Goal: Obtain resource: Download file/media

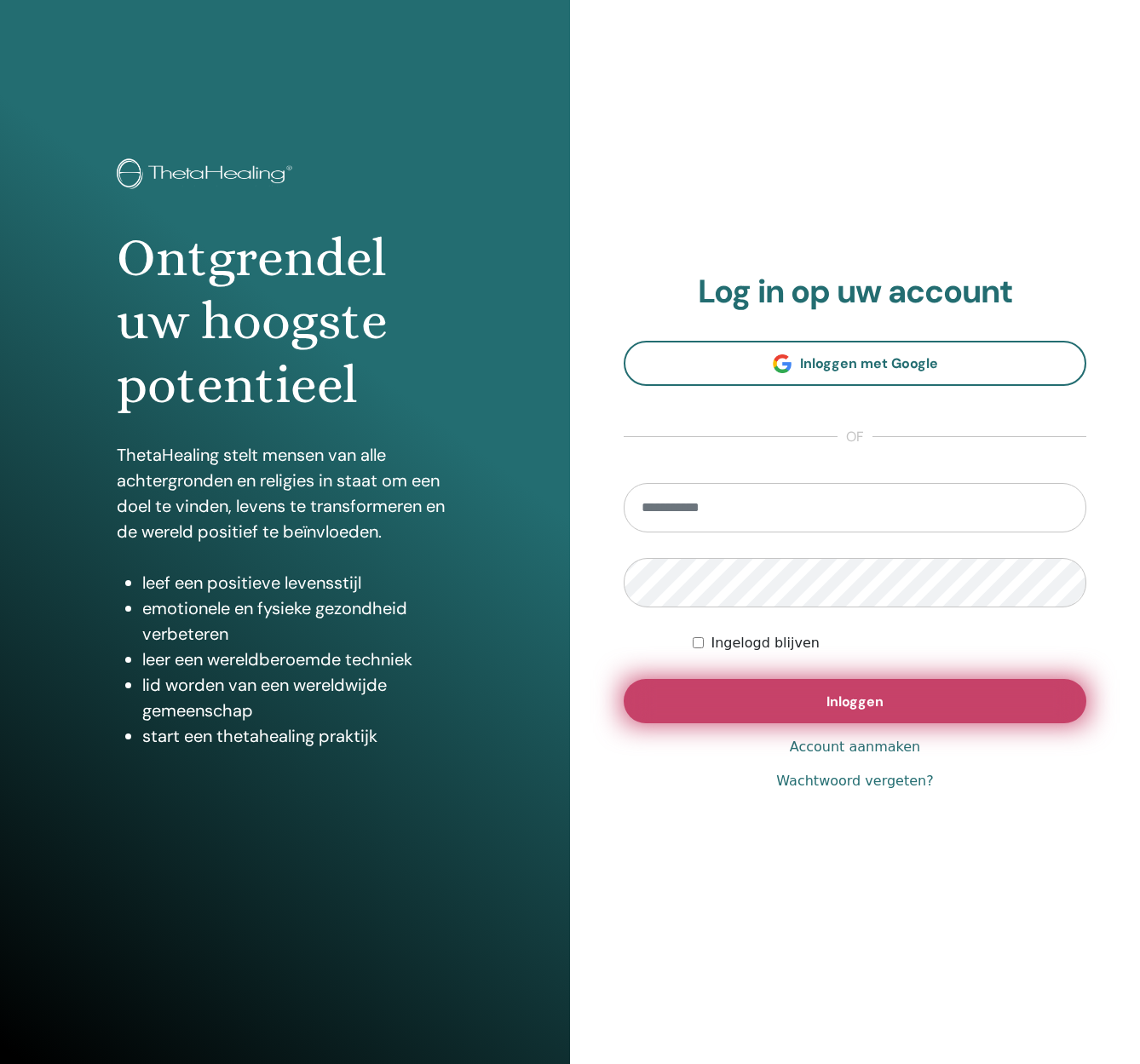
type input "**********"
click at [867, 702] on span "Inloggen" at bounding box center [855, 702] width 57 height 18
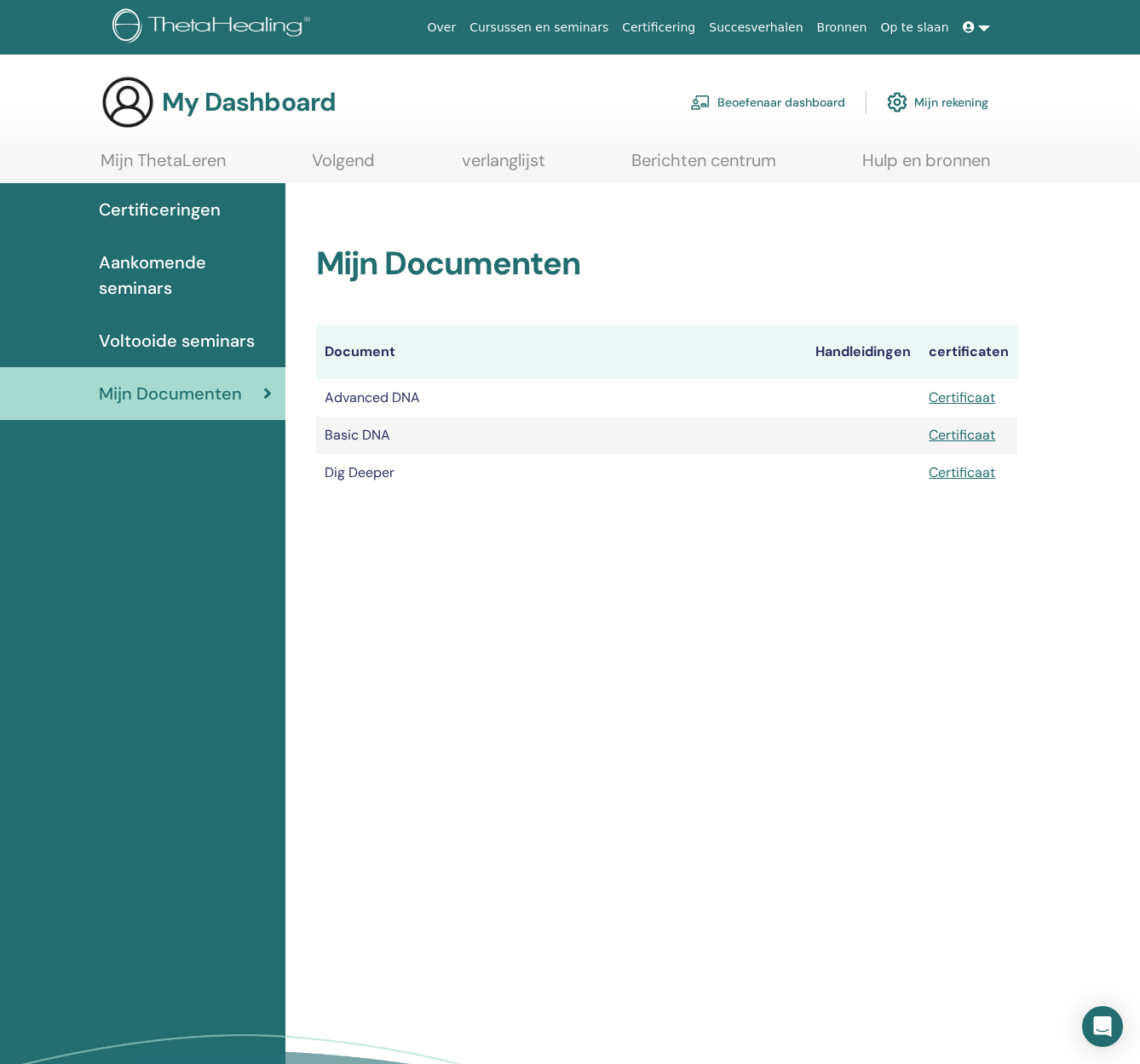
click at [161, 346] on span "Voltooide seminars" at bounding box center [177, 340] width 156 height 25
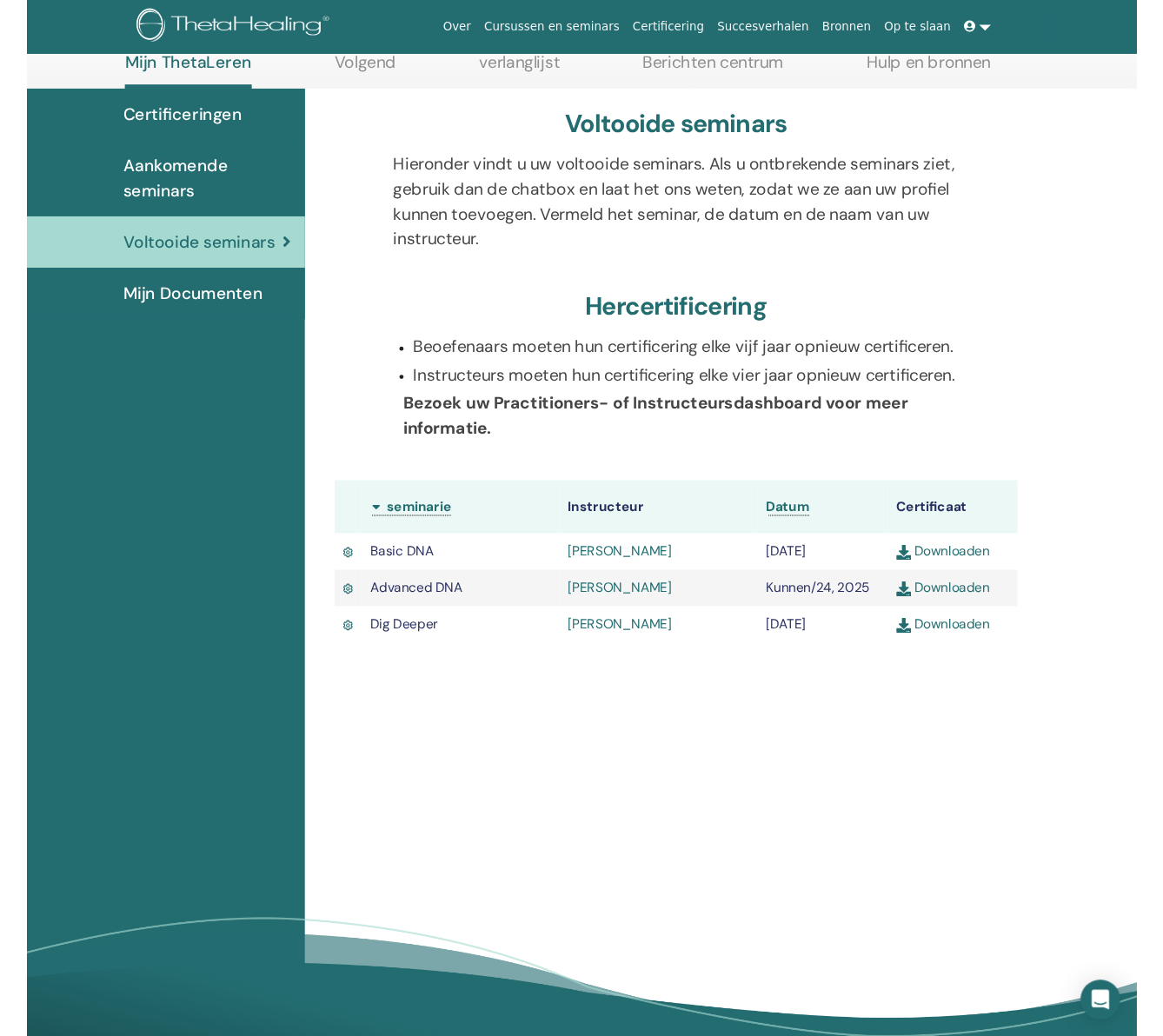
scroll to position [102, 0]
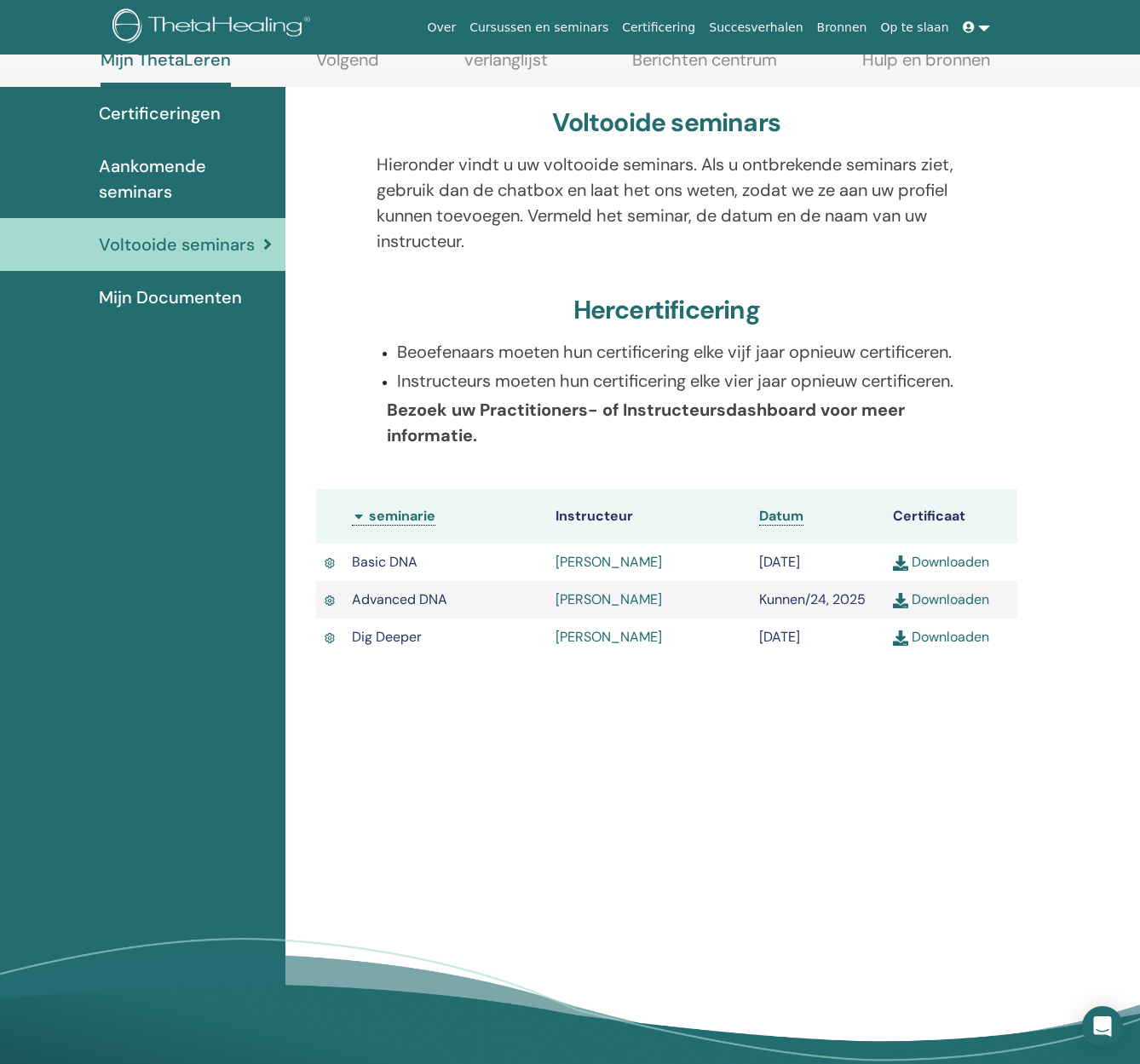
click at [961, 609] on link "Downloaden" at bounding box center [941, 599] width 96 height 18
click at [943, 646] on link "Downloaden" at bounding box center [941, 637] width 96 height 18
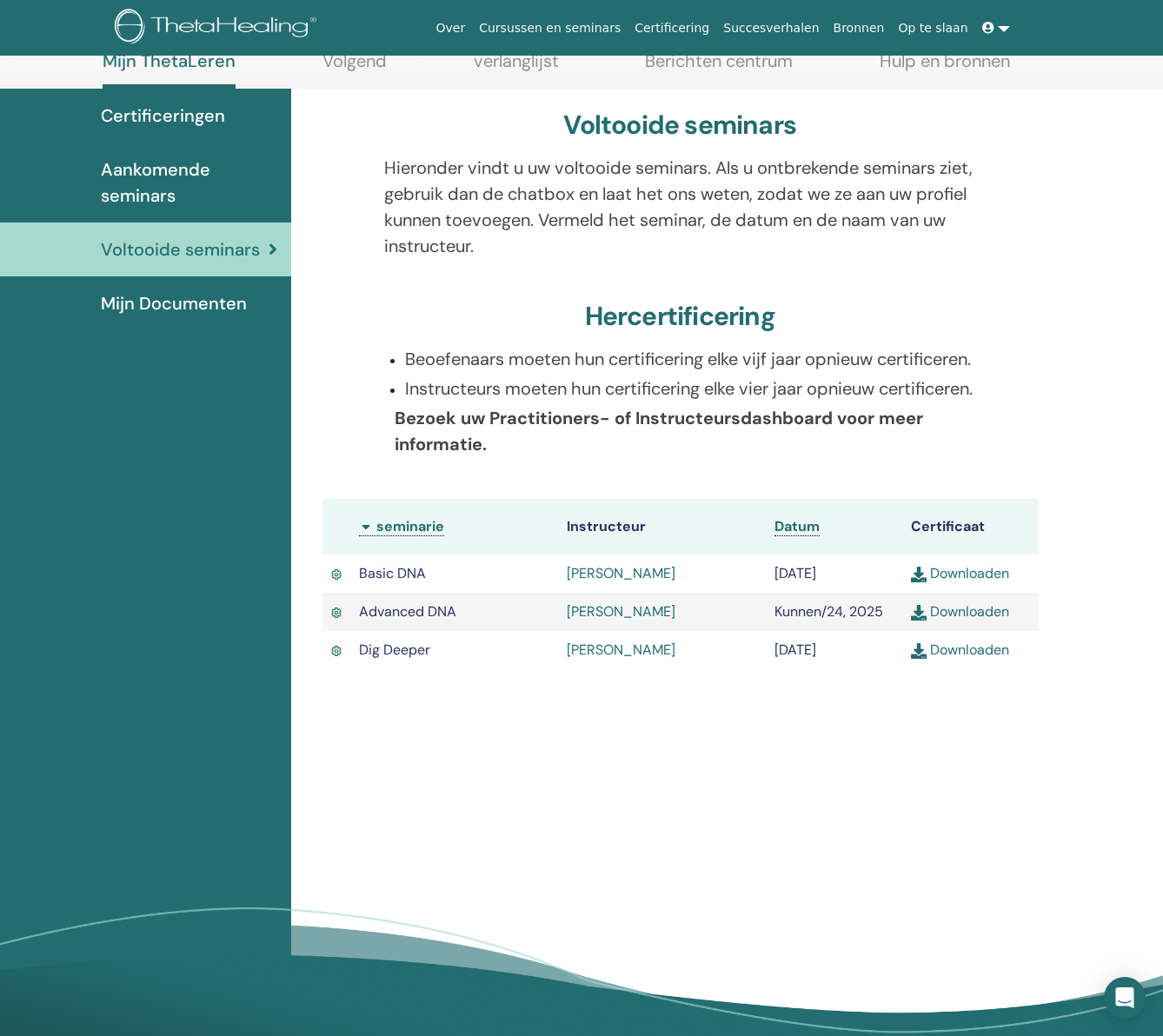
click at [962, 658] on link "Downloaden" at bounding box center [960, 649] width 98 height 18
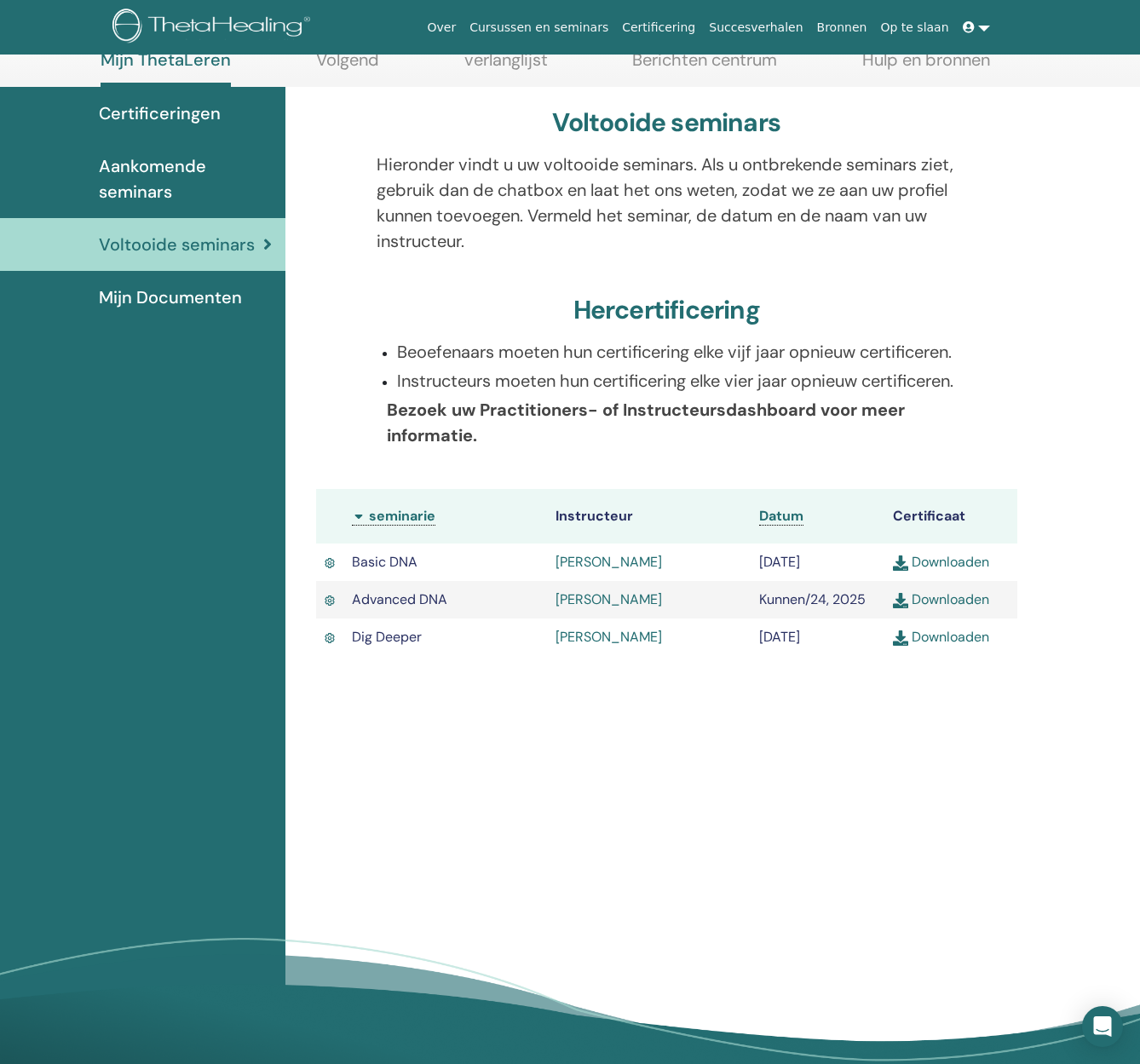
click at [941, 646] on link "Downloaden" at bounding box center [941, 637] width 96 height 18
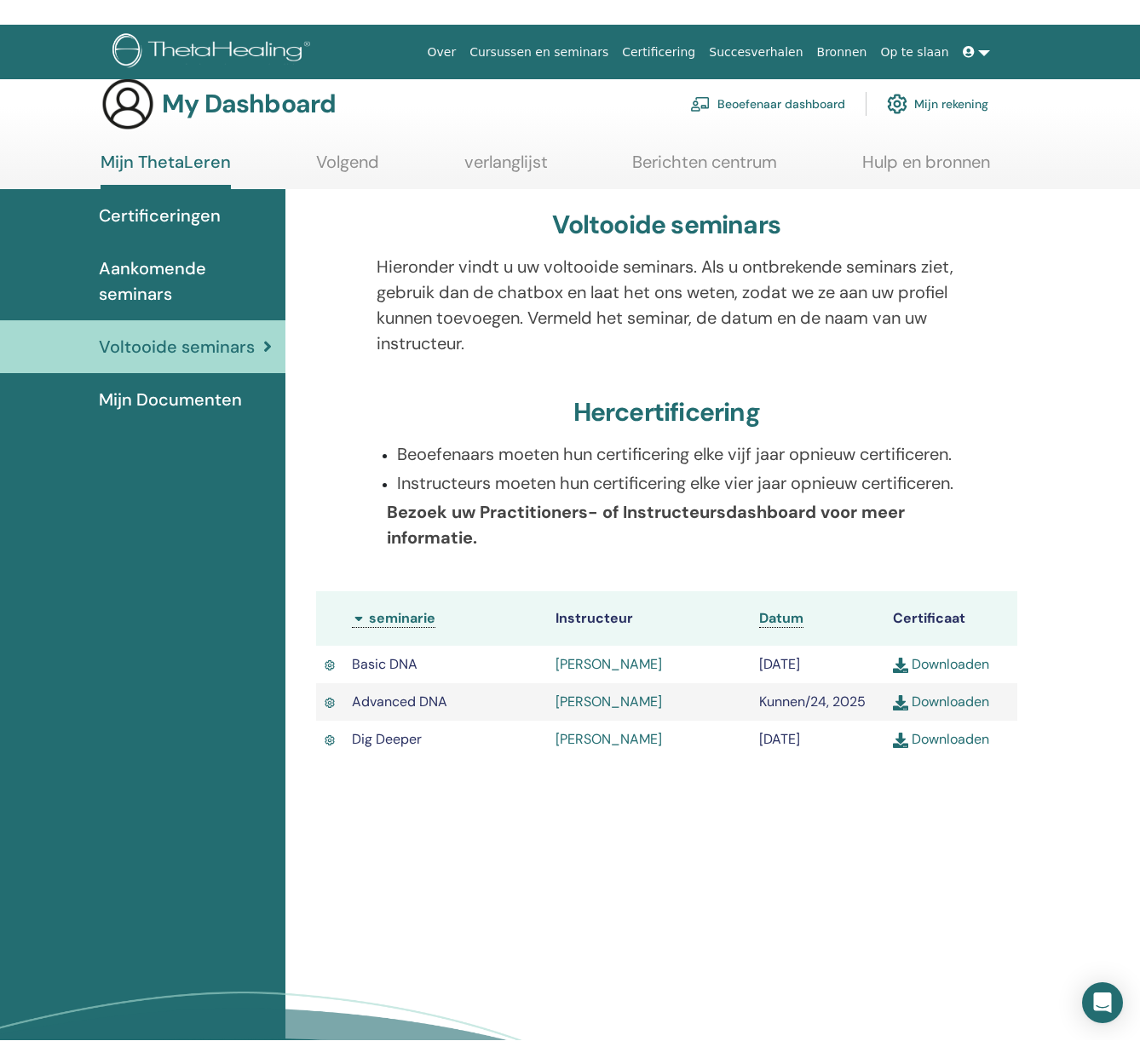
scroll to position [0, 0]
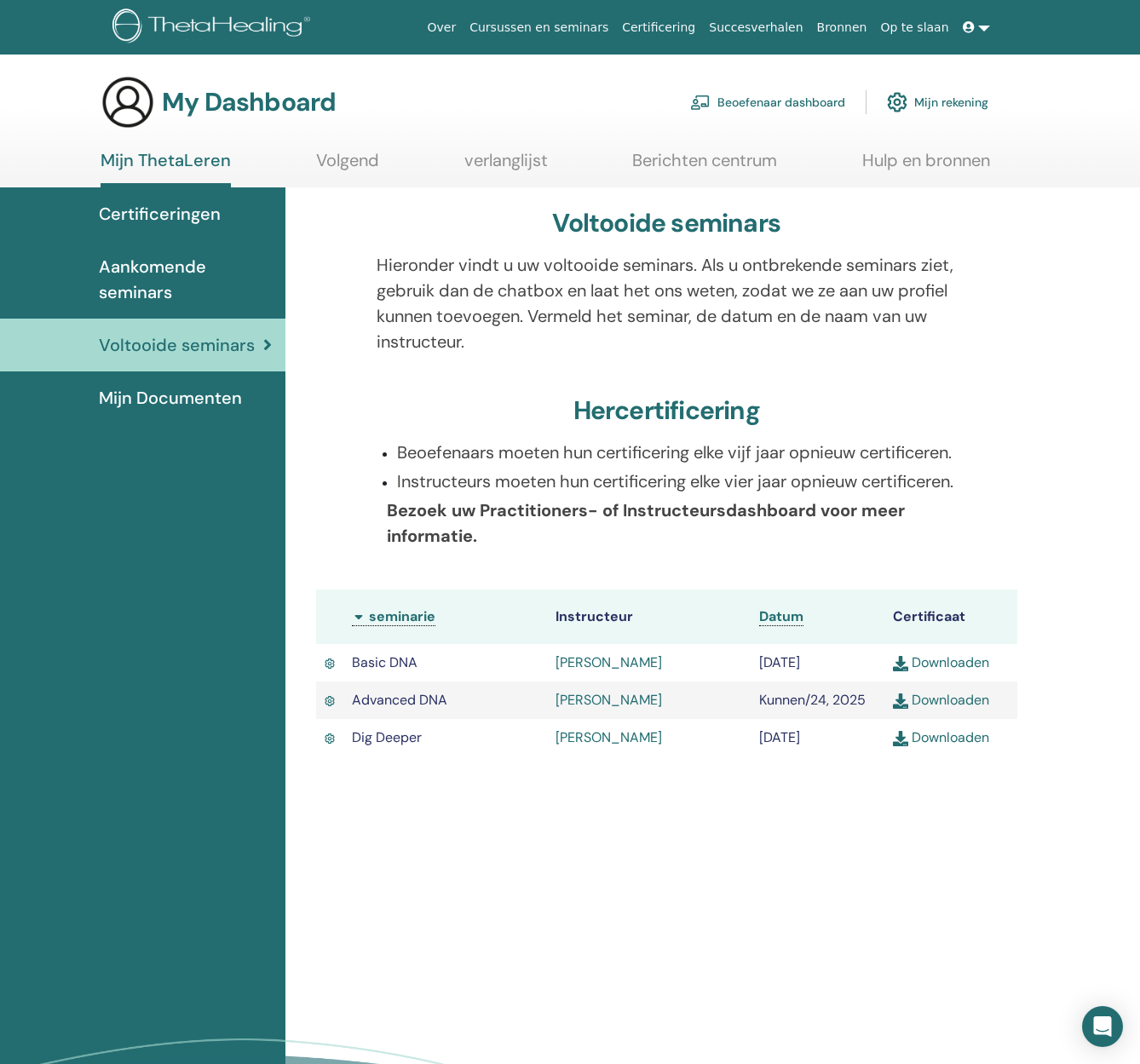
click at [155, 261] on span "Aankomende seminars" at bounding box center [185, 279] width 173 height 51
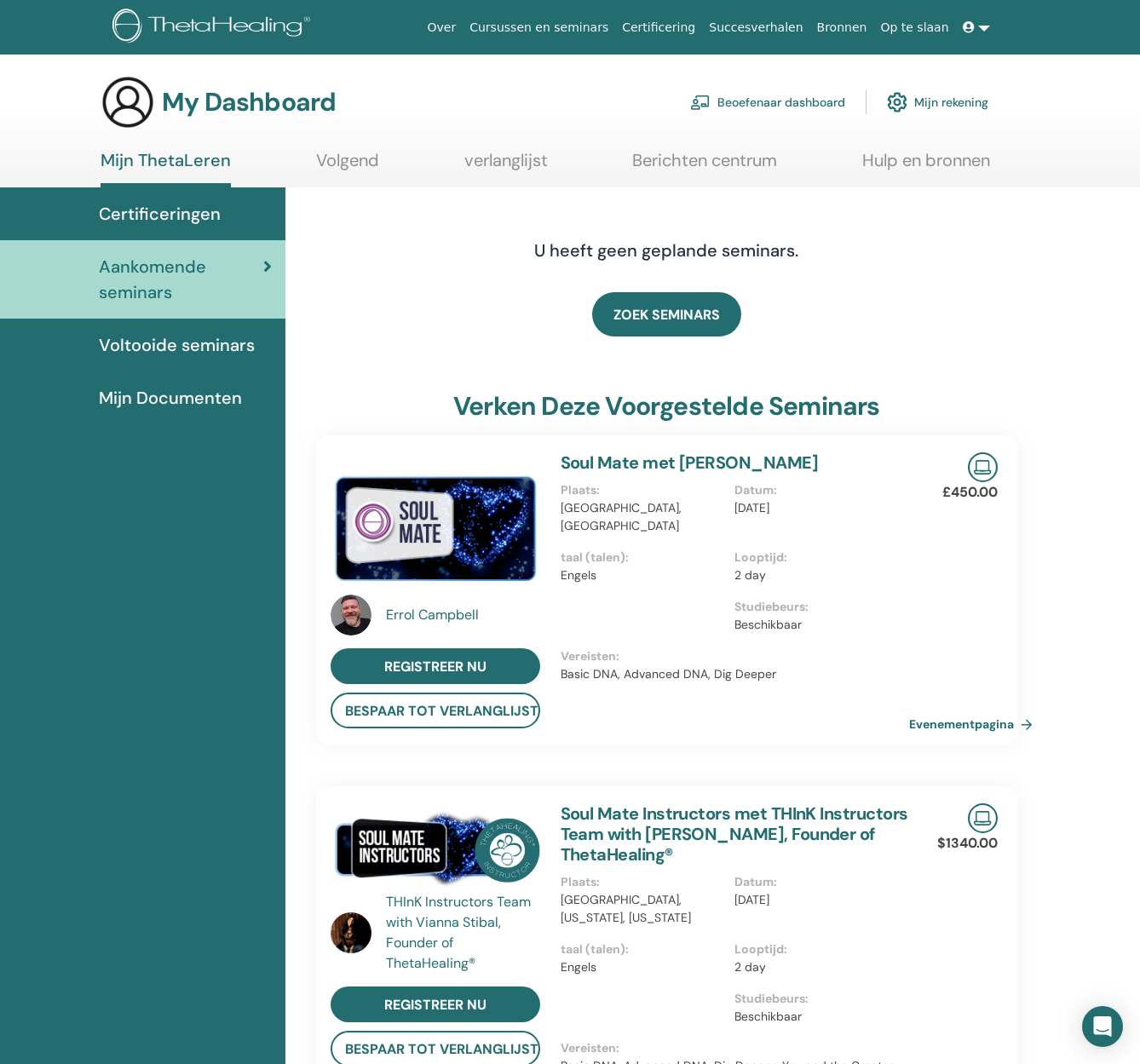
click at [162, 212] on span "Certificeringen" at bounding box center [159, 214] width 122 height 25
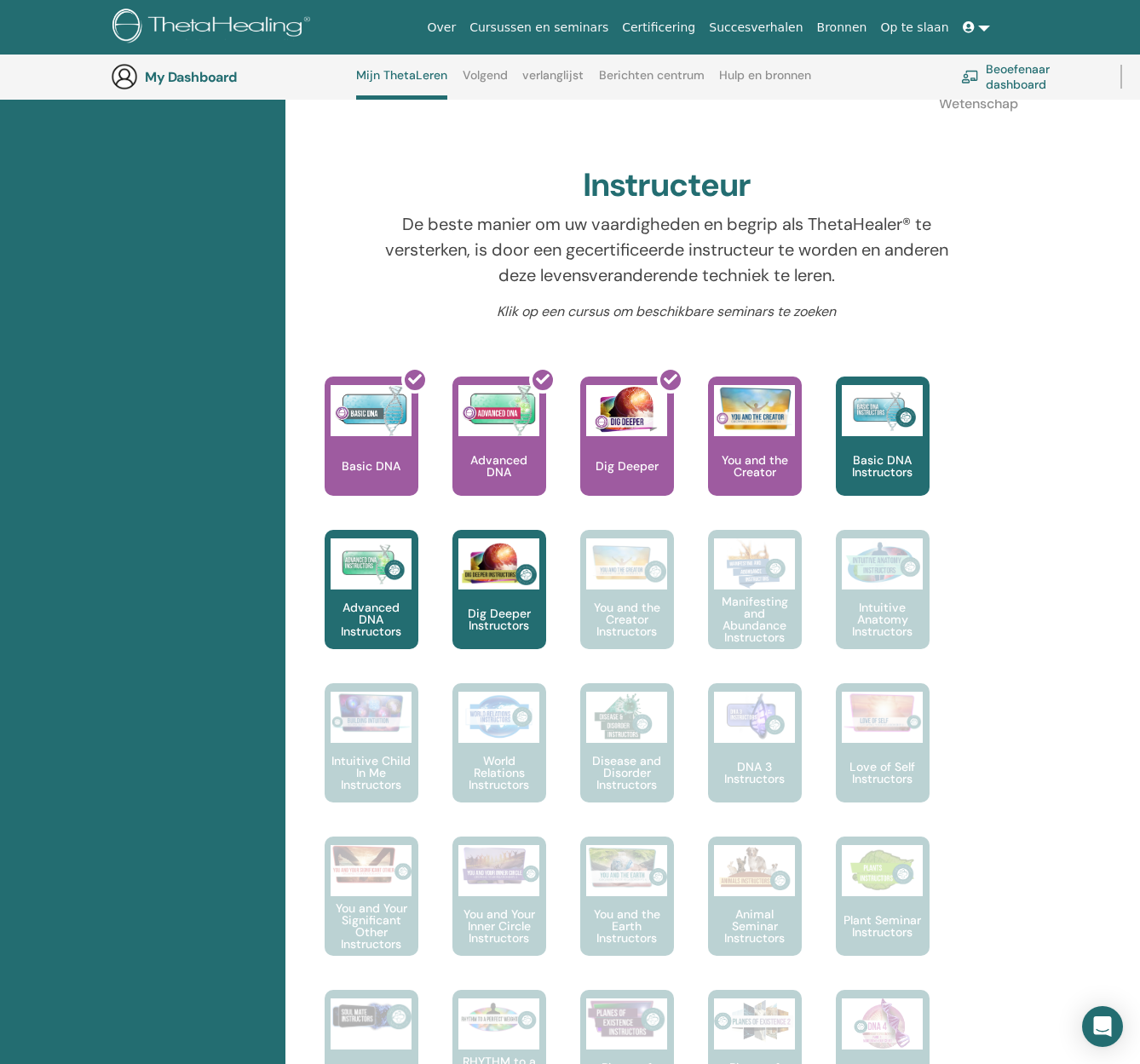
scroll to position [516, 0]
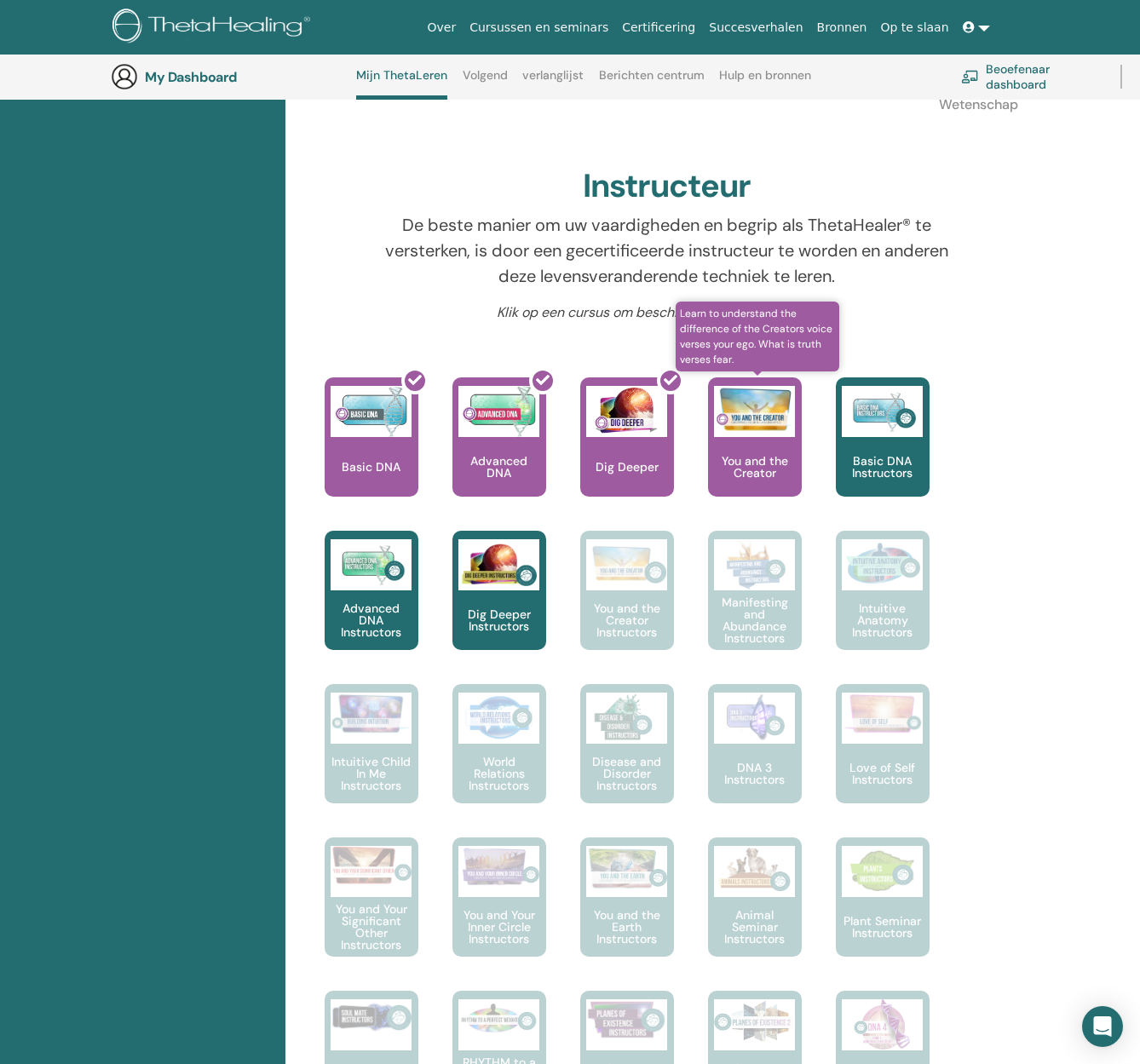
click at [758, 455] on p "You and the Creator" at bounding box center [755, 466] width 94 height 24
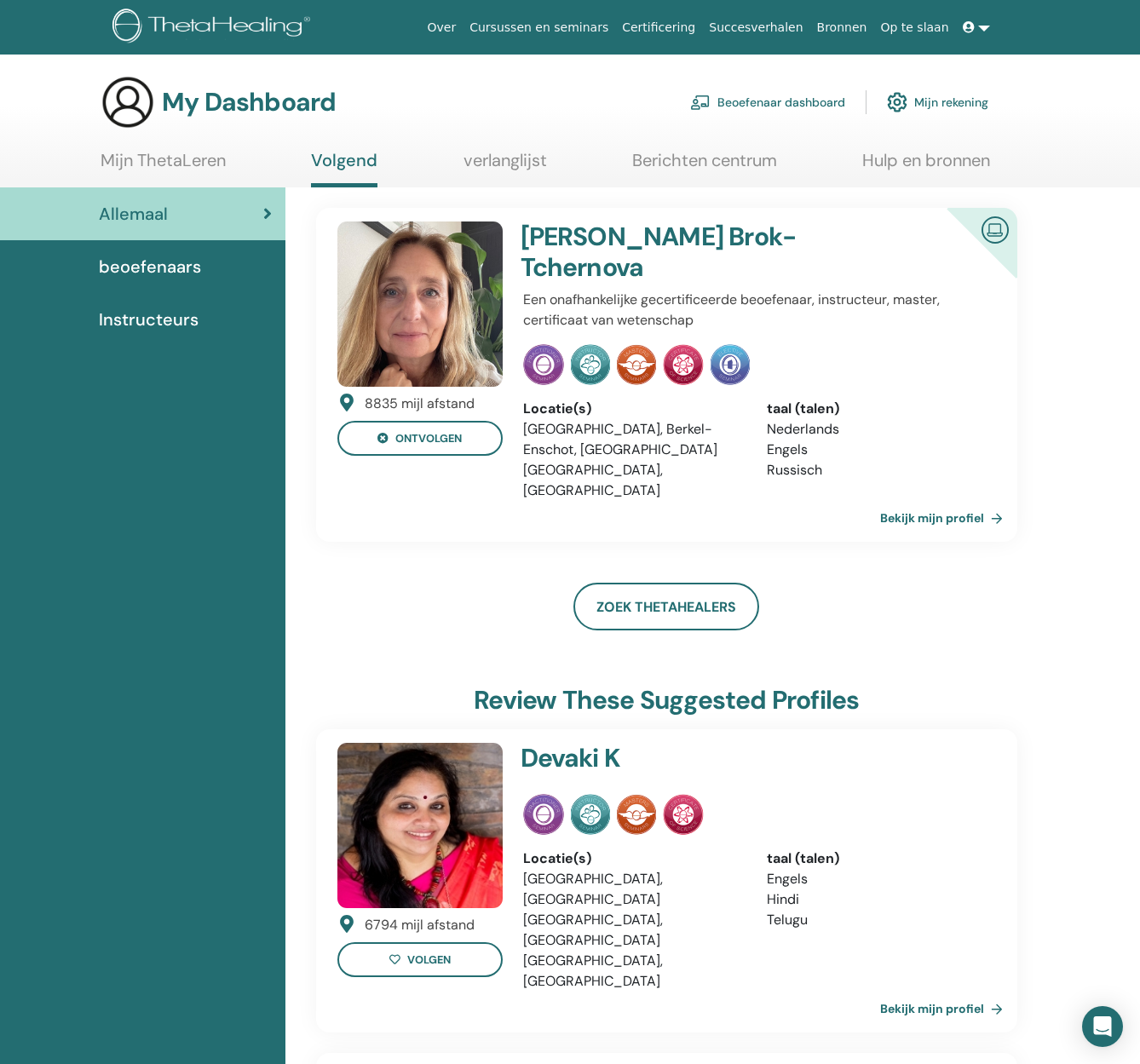
click at [944, 501] on link "Bekijk mijn profiel" at bounding box center [944, 518] width 129 height 34
